Goal: Task Accomplishment & Management: Manage account settings

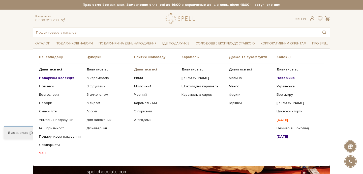
click at [141, 70] on b "Дивитись всі" at bounding box center [145, 69] width 23 height 4
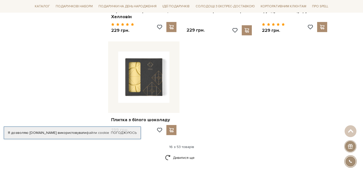
scroll to position [632, 0]
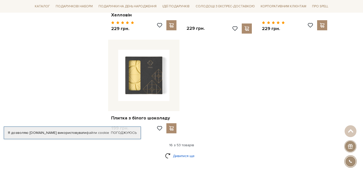
click at [183, 152] on link "Дивитися ще" at bounding box center [181, 155] width 33 height 9
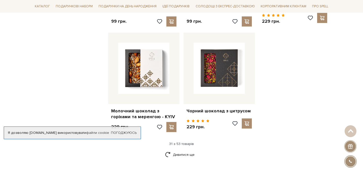
scroll to position [1197, 0]
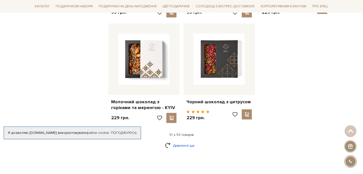
click at [189, 141] on link "Дивитися ще" at bounding box center [181, 145] width 33 height 9
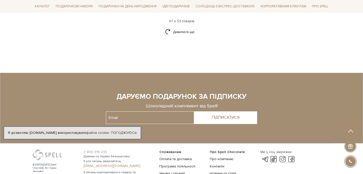
scroll to position [1866, 0]
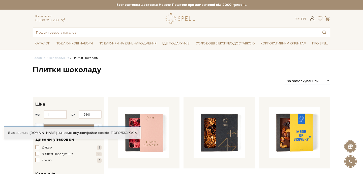
click at [312, 18] on span at bounding box center [312, 18] width 6 height 5
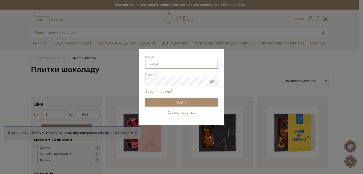
click at [167, 67] on input "E-Mail" at bounding box center [181, 64] width 73 height 9
type input "dobrenkon92@gmail.com"
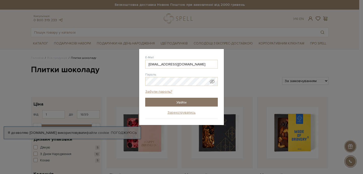
click at [175, 101] on input "Увійти" at bounding box center [181, 102] width 73 height 9
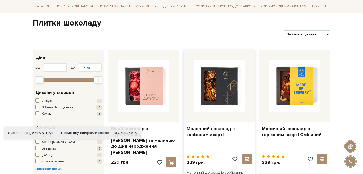
scroll to position [51, 0]
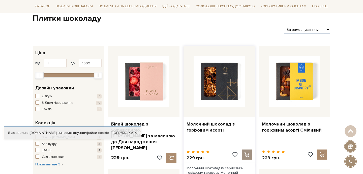
click at [246, 152] on span at bounding box center [247, 154] width 6 height 5
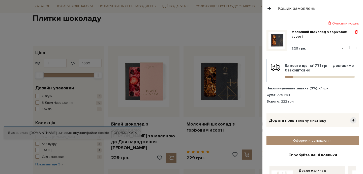
click at [357, 31] on span at bounding box center [356, 32] width 5 height 5
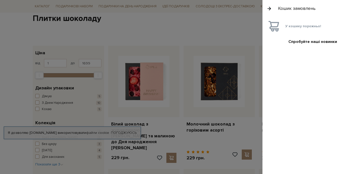
click at [225, 34] on div at bounding box center [181, 87] width 363 height 174
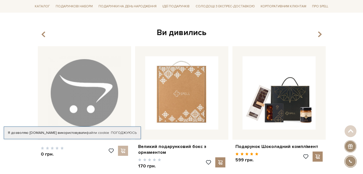
scroll to position [976, 0]
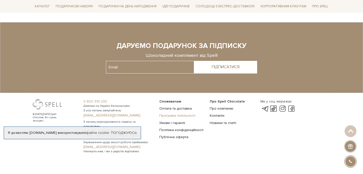
click at [175, 113] on link "Програма лояльності" at bounding box center [177, 115] width 36 height 4
